Goal: Navigation & Orientation: Find specific page/section

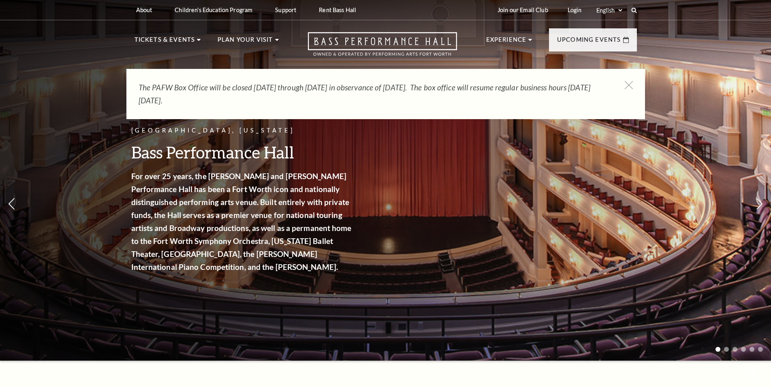
click at [72, 57] on header "About Performing Arts Fort Worth Bass Performance Hall Maddox Muse Center Resid…" at bounding box center [385, 32] width 771 height 64
click at [705, 53] on header "About Performing Arts Fort Worth Bass Performance Hall Maddox Muse Center Resid…" at bounding box center [385, 32] width 771 height 64
click at [633, 82] on icon at bounding box center [628, 85] width 10 height 10
click at [697, 87] on div "Fort Worth, Texas Bass Performance Hall For over 25 years, the Nancy Lee and Pe…" at bounding box center [385, 177] width 771 height 365
click at [85, 94] on div "Fort Worth, Texas Bass Performance Hall For over 25 years, the Nancy Lee and Pe…" at bounding box center [385, 177] width 771 height 365
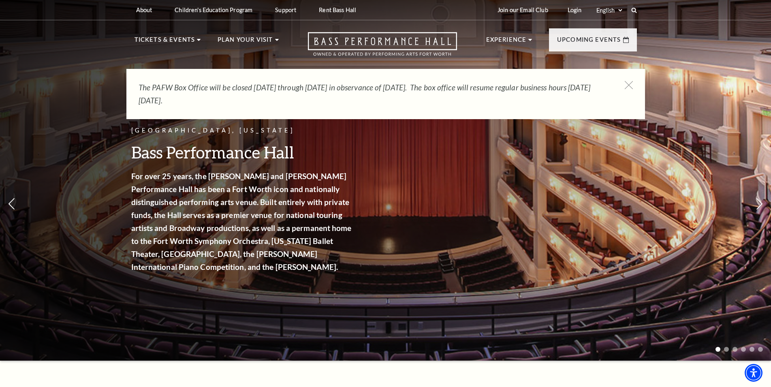
click at [86, 89] on div "Fort Worth, Texas Bass Performance Hall For over 25 years, the Nancy Lee and Pe…" at bounding box center [385, 177] width 771 height 365
click at [692, 82] on div "Fort Worth, Texas Bass Performance Hall For over 25 years, the Nancy Lee and Pe…" at bounding box center [385, 177] width 771 height 365
click at [631, 81] on icon at bounding box center [628, 85] width 10 height 10
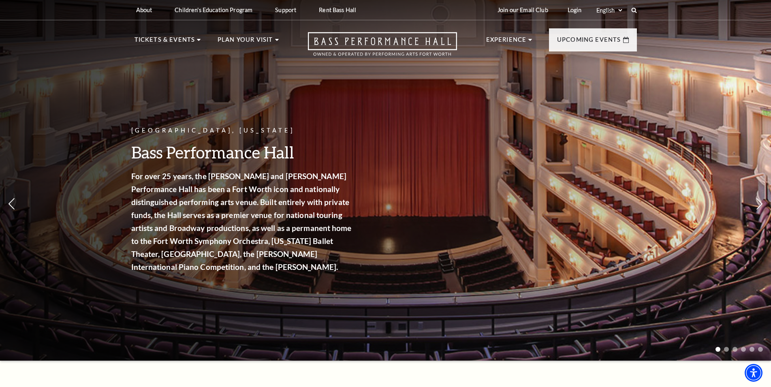
click at [703, 96] on div "Fort Worth, Texas Bass Performance Hall For over 25 years, the Nancy Lee and Pe…" at bounding box center [385, 177] width 771 height 365
click at [125, 89] on div "Fort Worth, Texas Bass Performance Hall For over 25 years, the Nancy Lee and Pe…" at bounding box center [385, 177] width 771 height 365
click at [701, 88] on div "Fort Worth, Texas Bass Performance Hall For over 25 years, the Nancy Lee and Pe…" at bounding box center [385, 177] width 771 height 365
click at [704, 82] on div "Fort Worth, Texas Bass Performance Hall For over 25 years, the Nancy Lee and Pe…" at bounding box center [385, 177] width 771 height 365
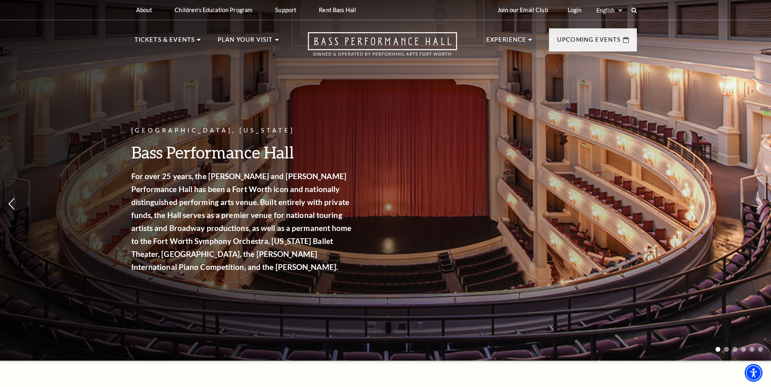
click at [107, 89] on div "Fort Worth, Texas Bass Performance Hall For over 25 years, the Nancy Lee and Pe…" at bounding box center [385, 177] width 771 height 365
click at [108, 88] on div "Fort Worth, Texas Bass Performance Hall For over 25 years, the Nancy Lee and Pe…" at bounding box center [385, 177] width 771 height 365
click at [707, 81] on div "Fort Worth, Texas Bass Performance Hall For over 25 years, the Nancy Lee and Pe…" at bounding box center [385, 177] width 771 height 365
